Goal: Check status

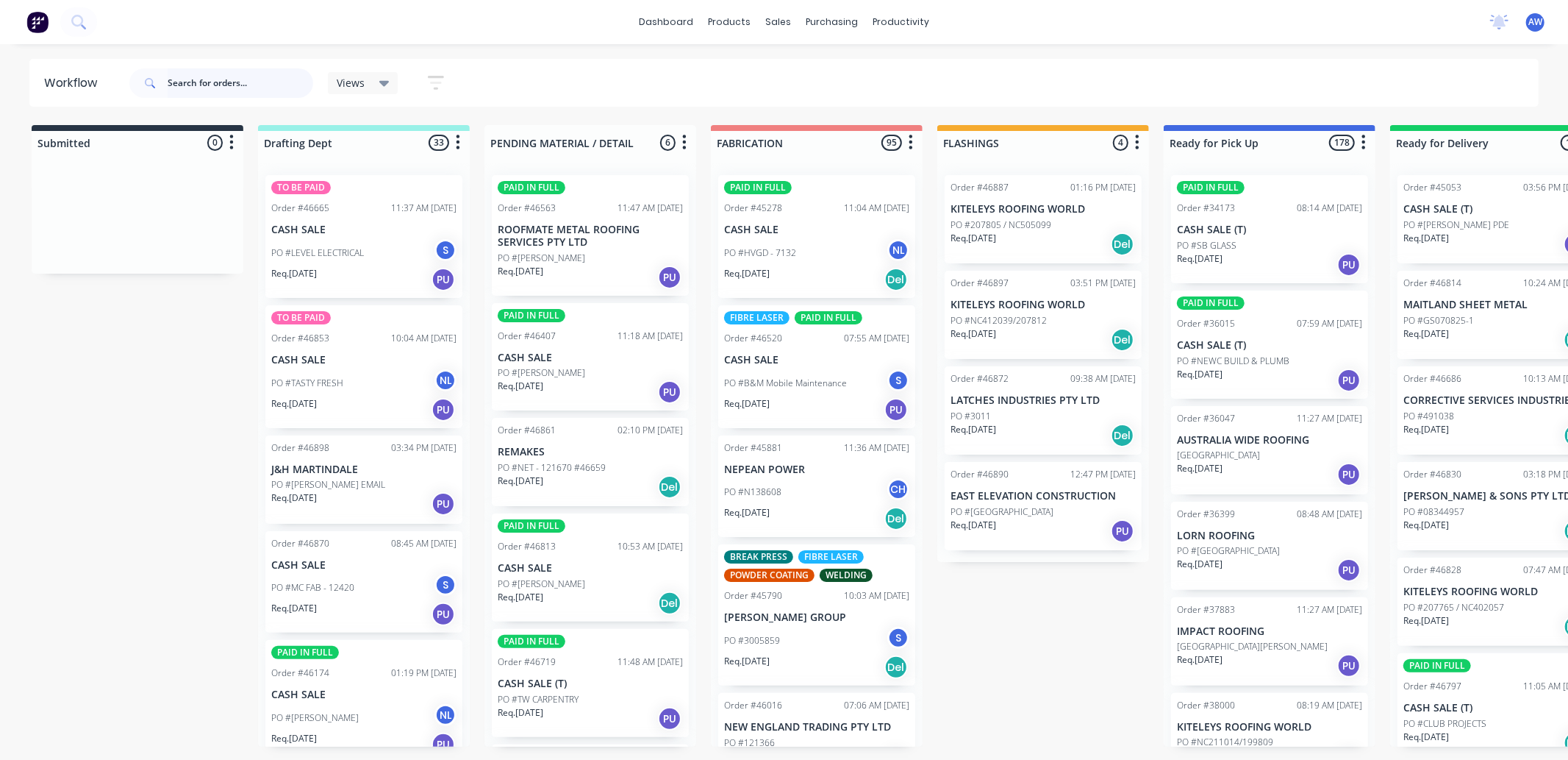
click at [203, 87] on input "text" at bounding box center [240, 83] width 145 height 30
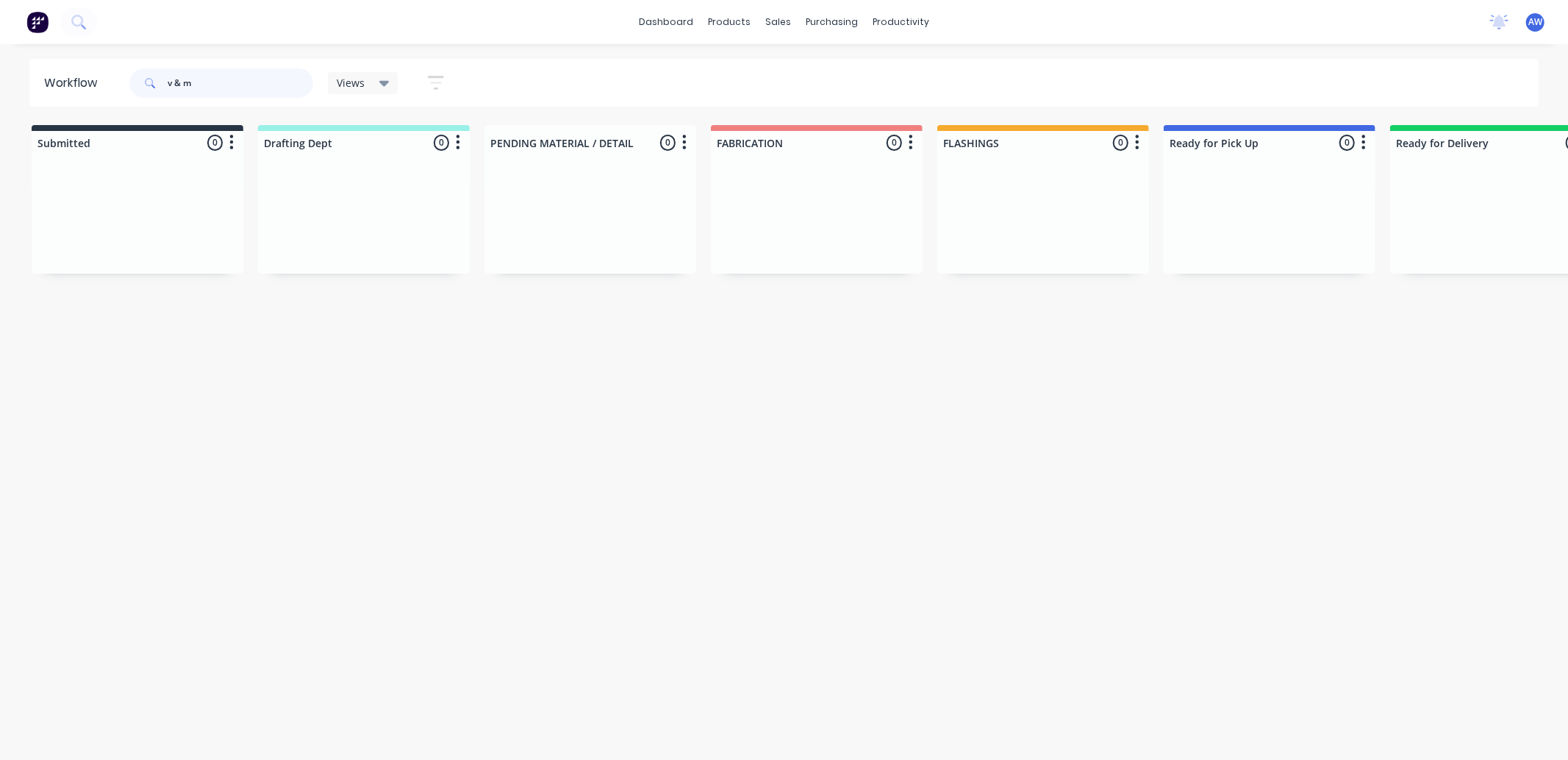
drag, startPoint x: 182, startPoint y: 84, endPoint x: 193, endPoint y: 89, distance: 12.1
click at [183, 84] on input "v & m" at bounding box center [240, 83] width 145 height 30
drag, startPoint x: 173, startPoint y: 84, endPoint x: 194, endPoint y: 91, distance: 22.1
click at [175, 84] on input "v &m" at bounding box center [240, 83] width 145 height 30
click at [800, 243] on p "PO #V&M CONTRACTING" at bounding box center [773, 245] width 100 height 13
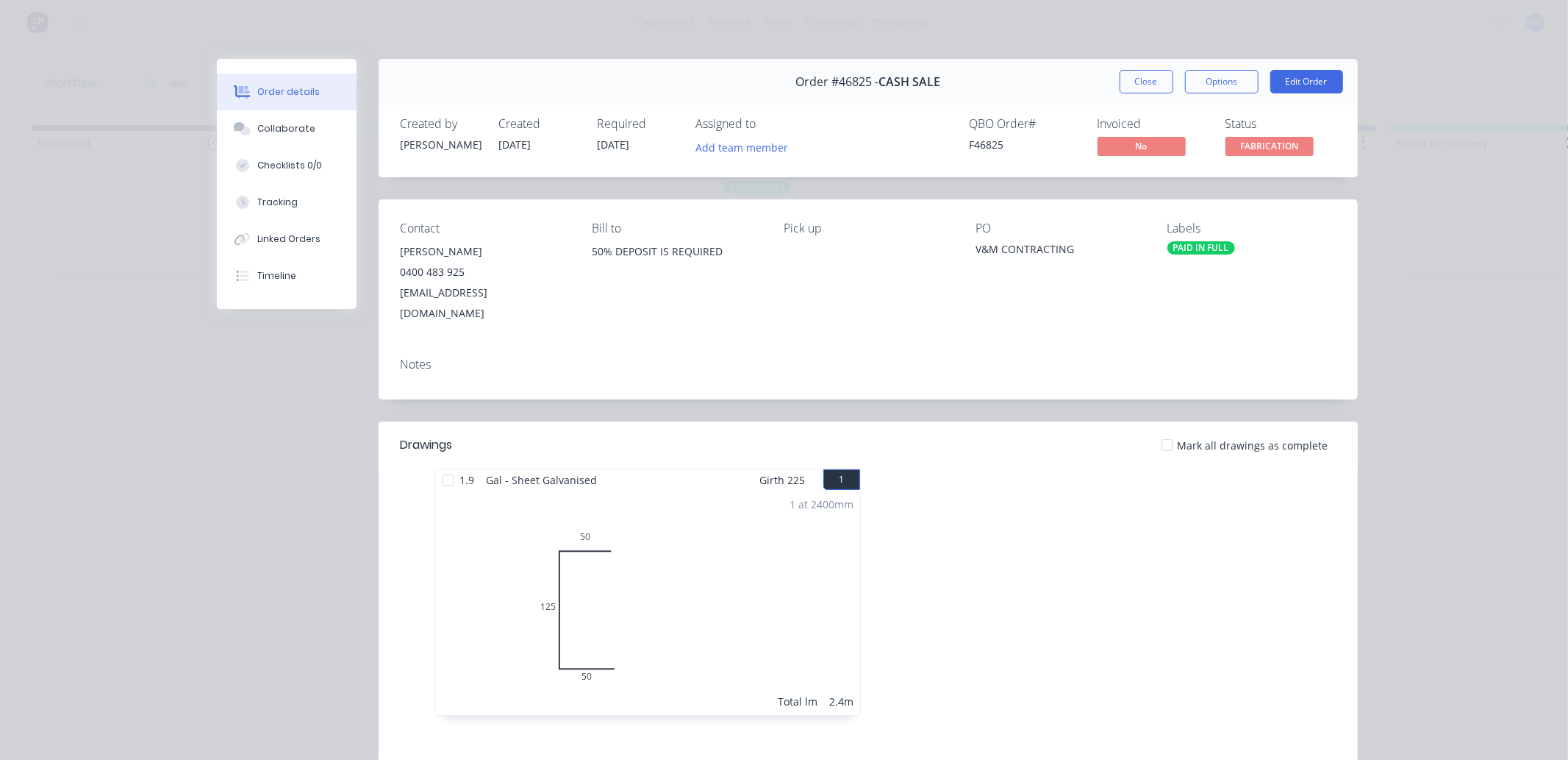
click at [1128, 81] on button "Close" at bounding box center [1147, 81] width 54 height 24
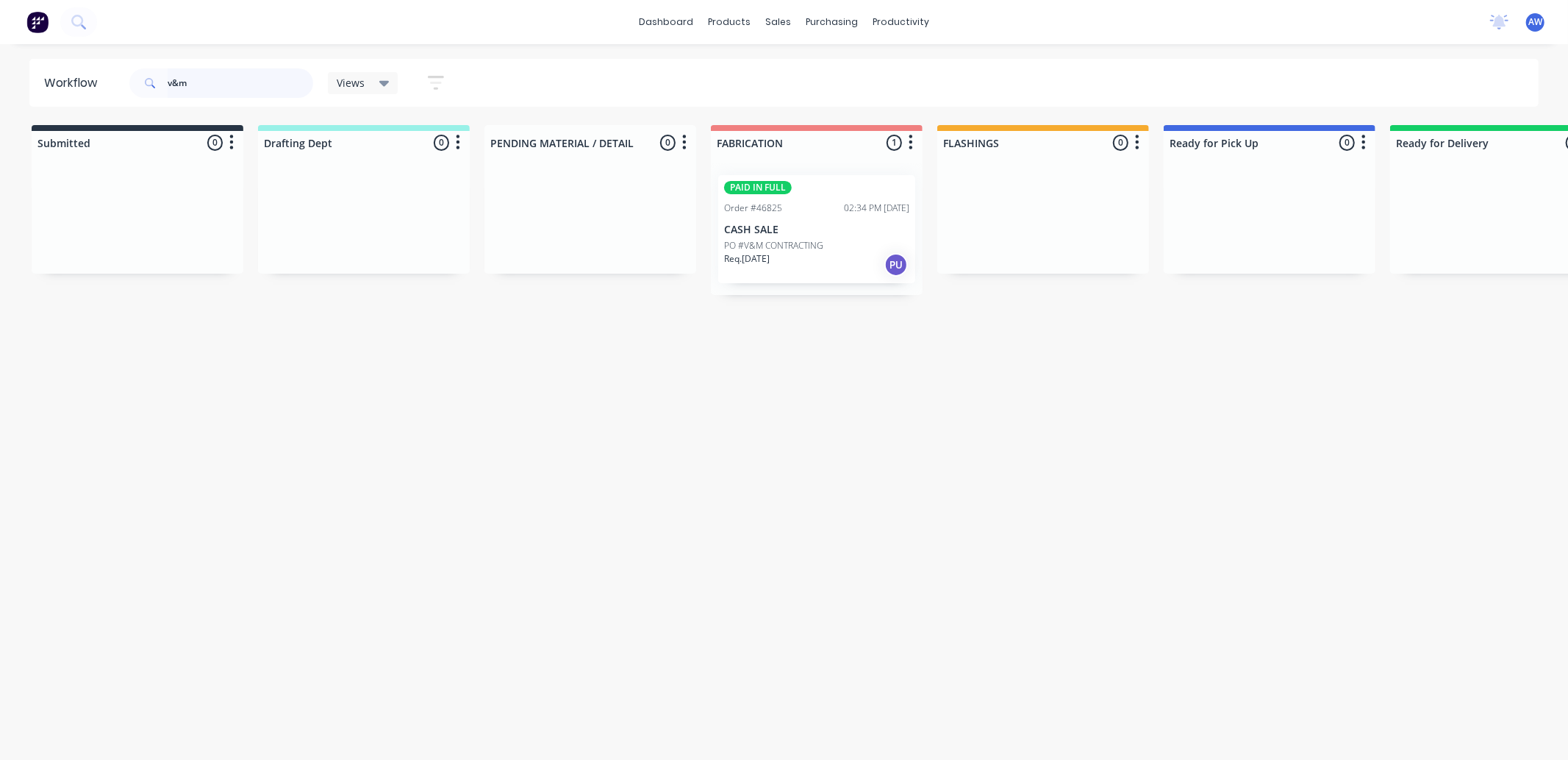
drag, startPoint x: 199, startPoint y: 83, endPoint x: 151, endPoint y: 85, distance: 48.0
click at [151, 85] on div "v&m" at bounding box center [221, 83] width 184 height 30
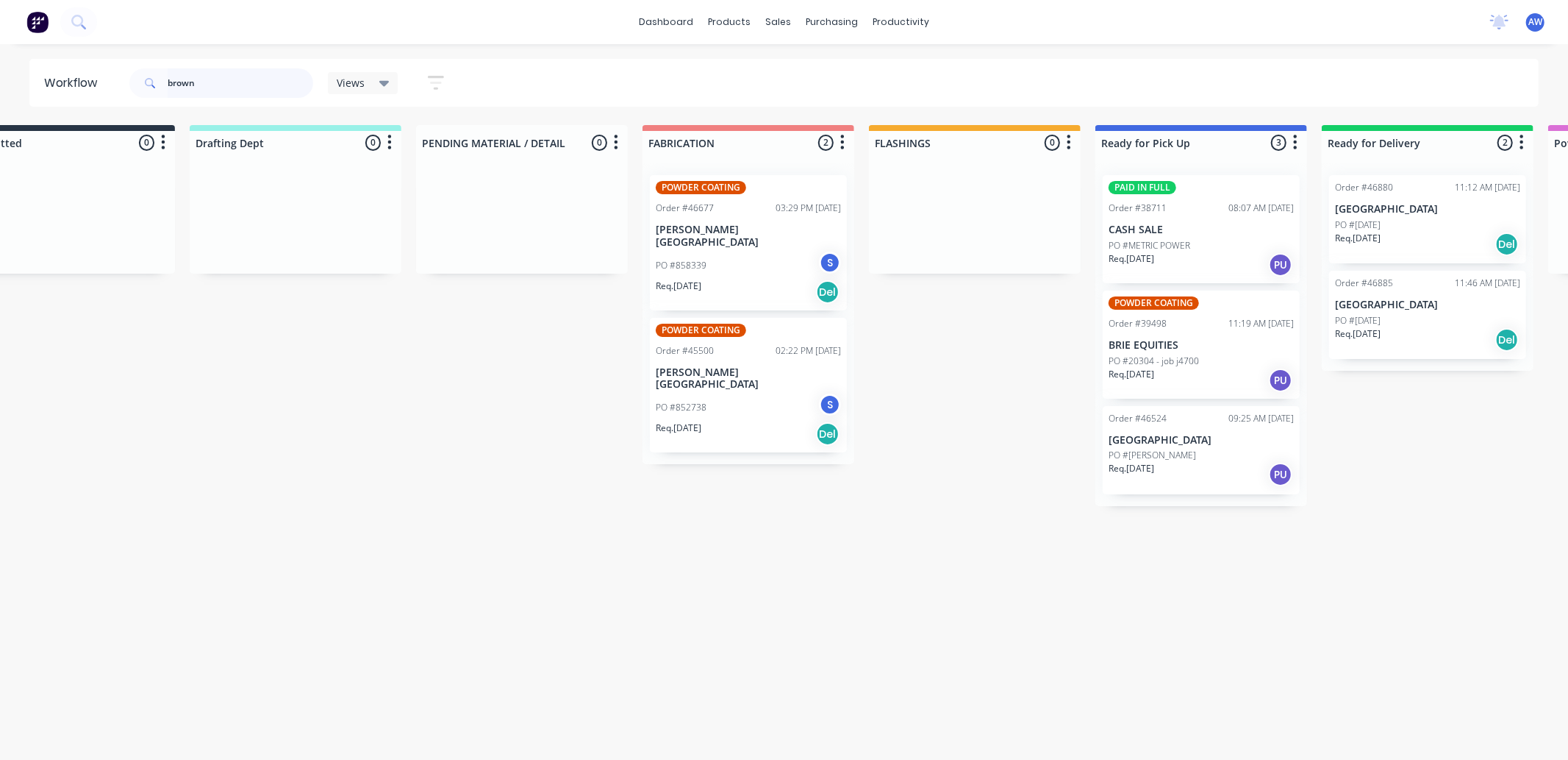
scroll to position [0, 90]
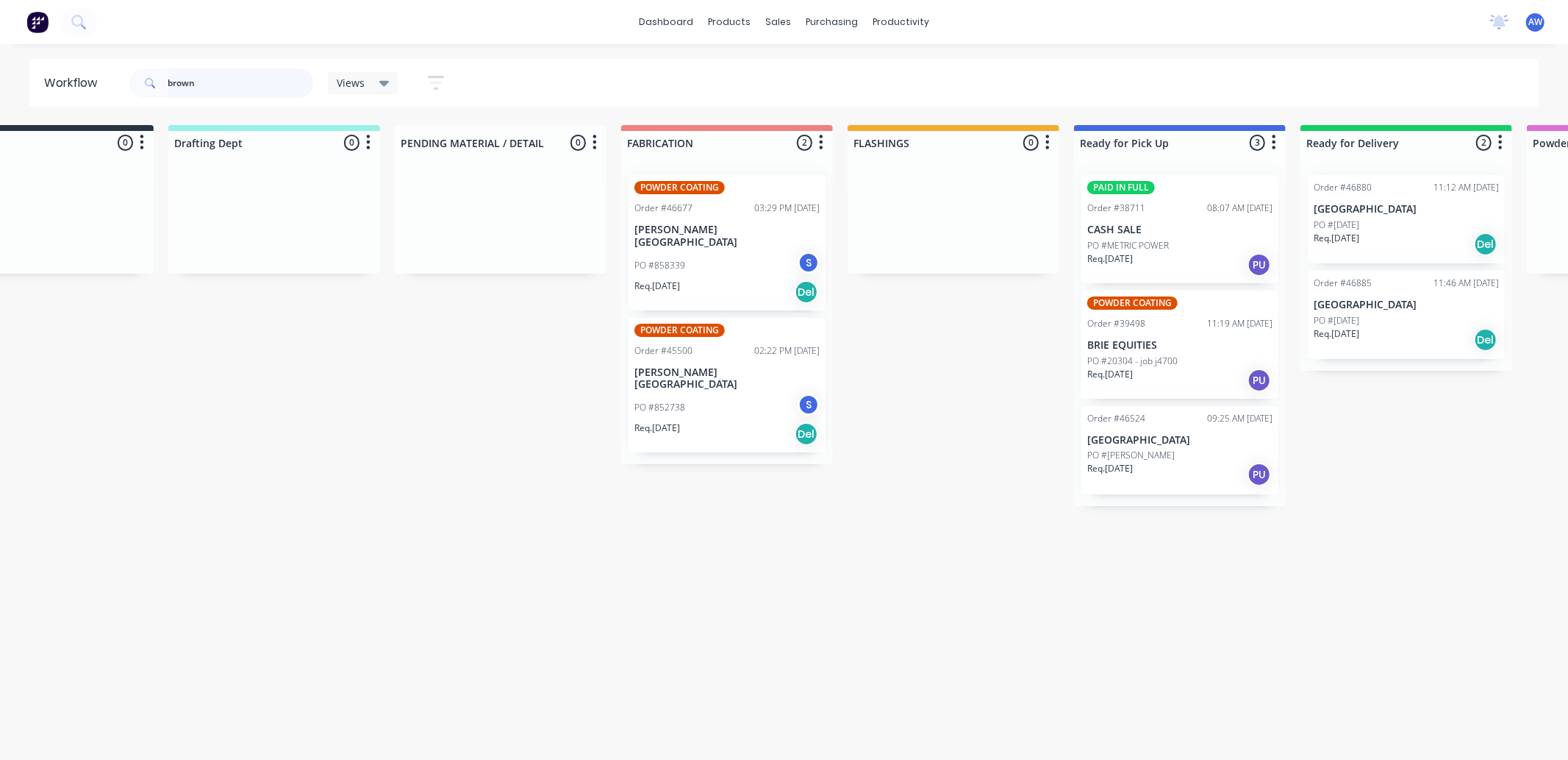
click at [1410, 334] on div "Order #46880 11:12 AM [DATE] BROWN COMMERCIAL BUILDING PO #[DATE] Req. [DATE] D…" at bounding box center [1406, 267] width 211 height 208
type input "brown"
click at [1411, 332] on div "Req. [DATE] Del" at bounding box center [1407, 339] width 186 height 25
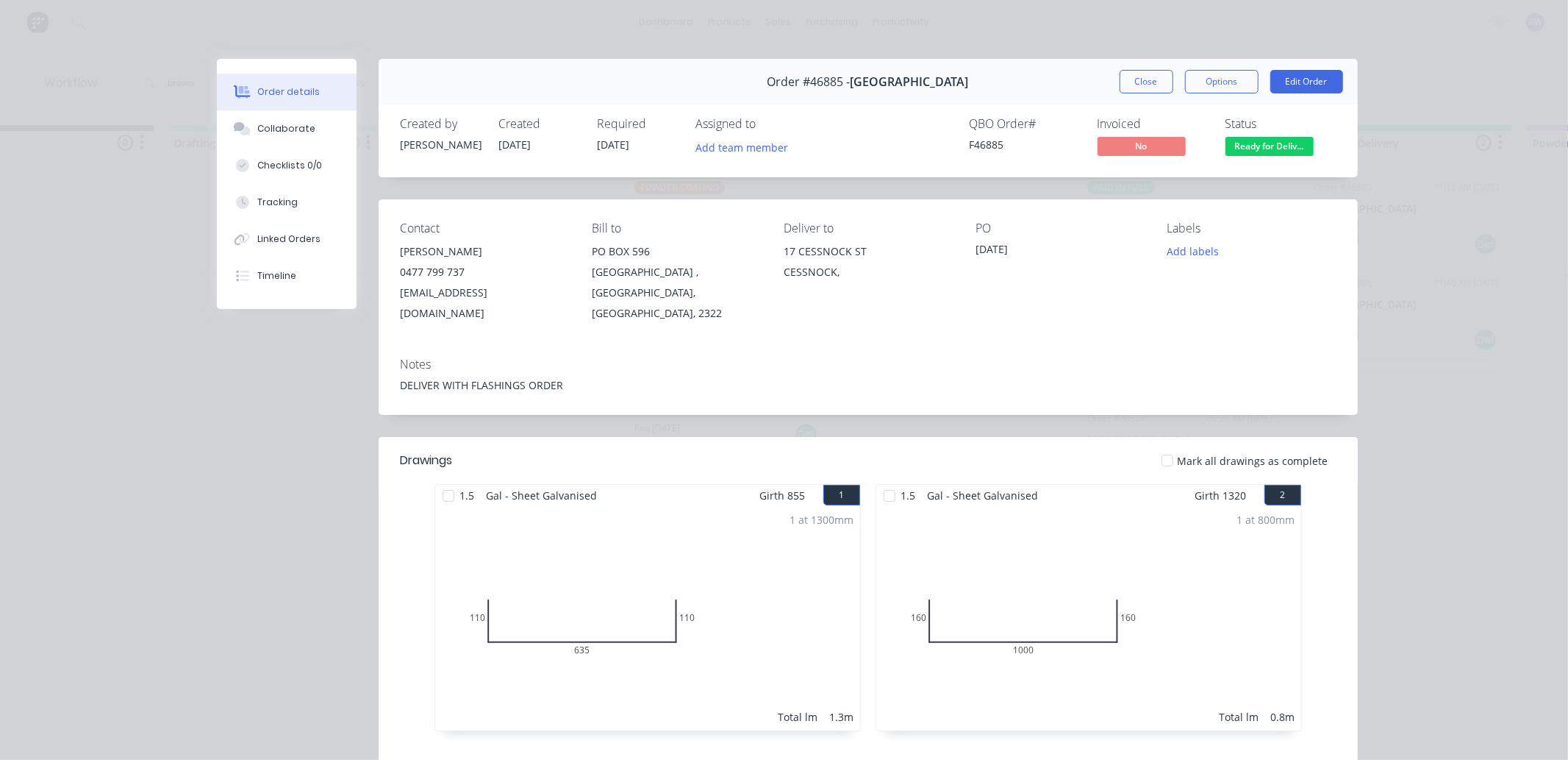
click at [1140, 74] on button "Close" at bounding box center [1147, 81] width 54 height 24
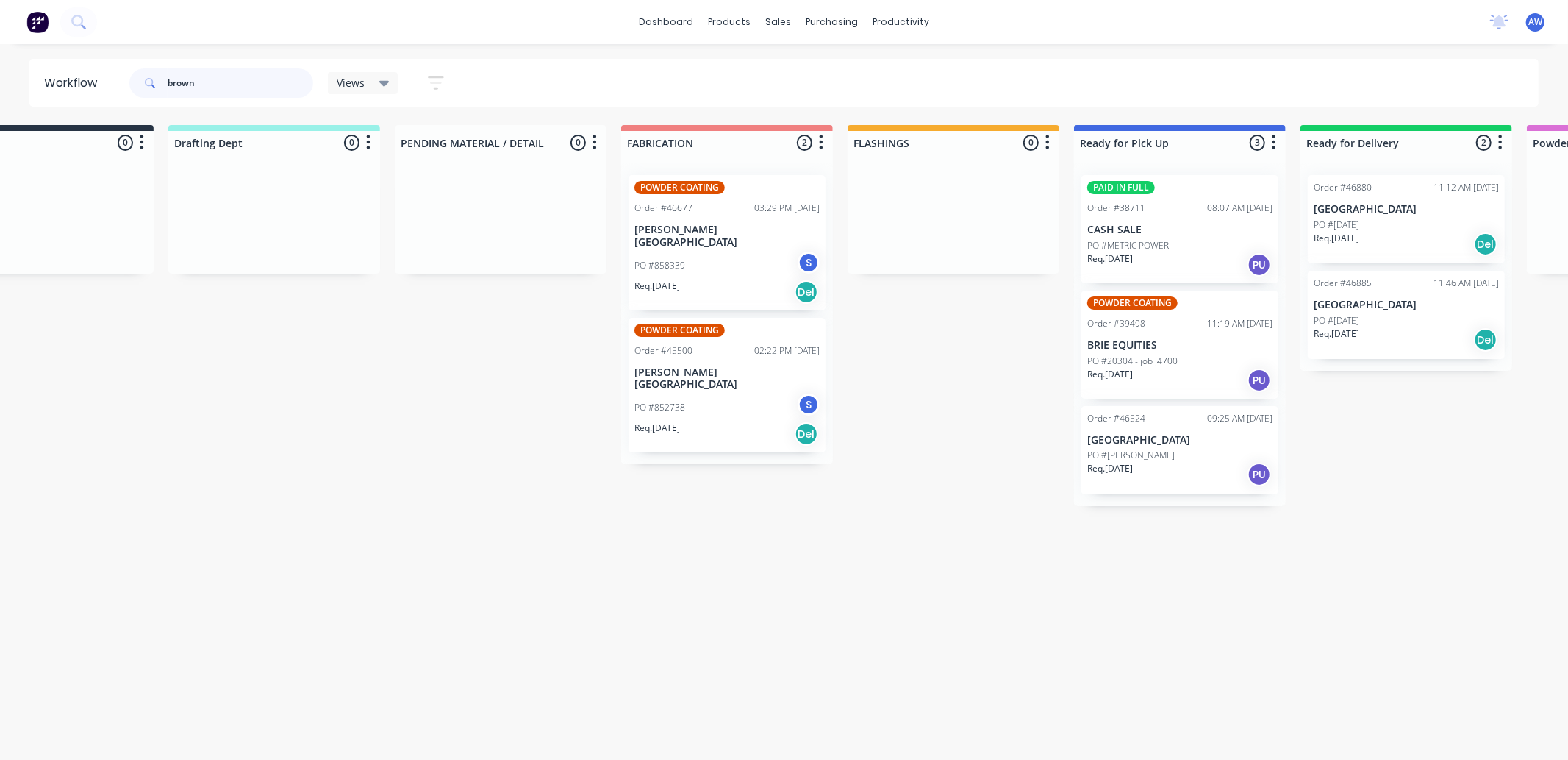
drag, startPoint x: 207, startPoint y: 78, endPoint x: 141, endPoint y: 83, distance: 66.2
click at [141, 83] on div "brown" at bounding box center [221, 83] width 184 height 30
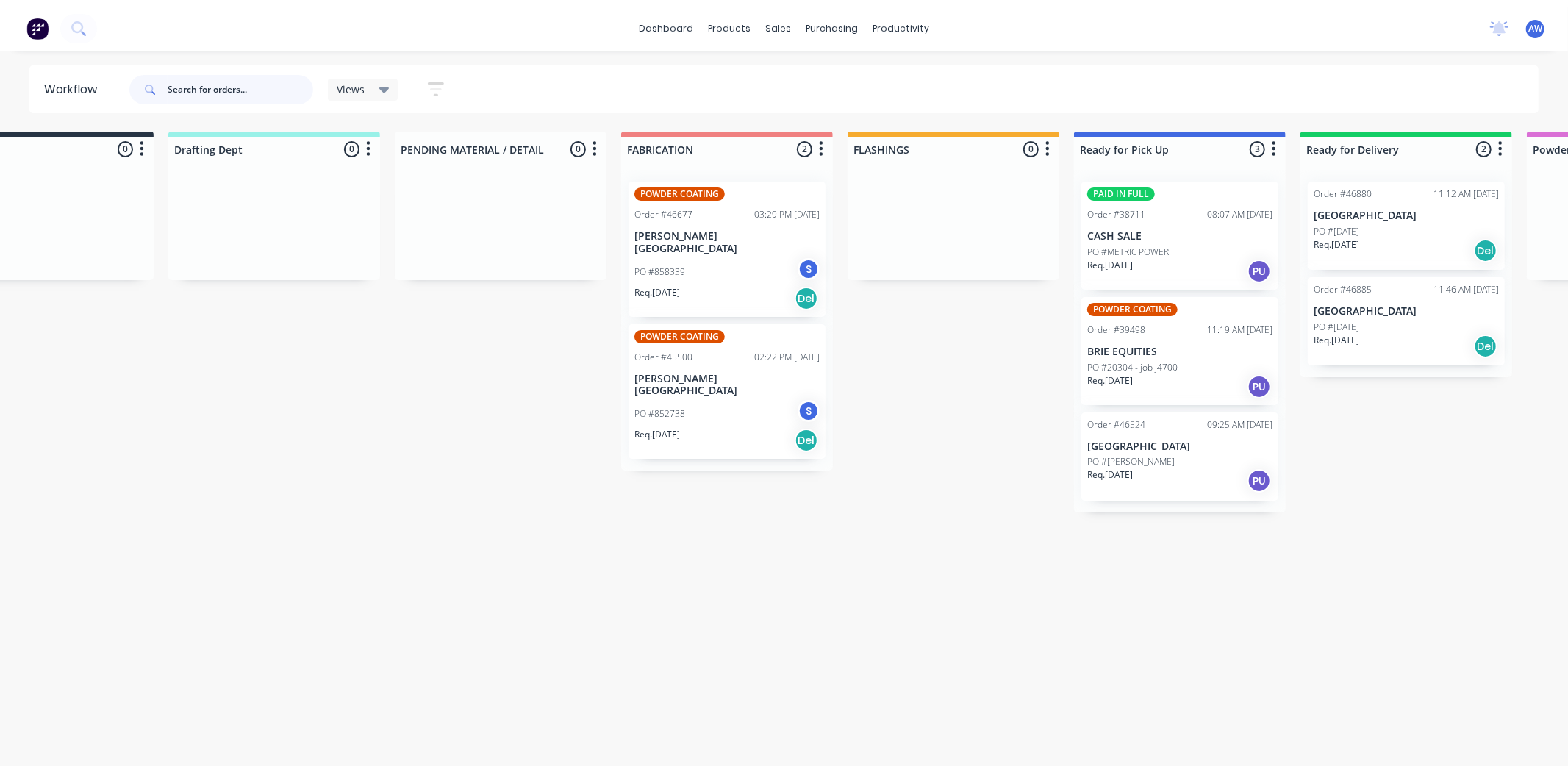
scroll to position [0, 0]
